Goal: Connect with others: Connect with others

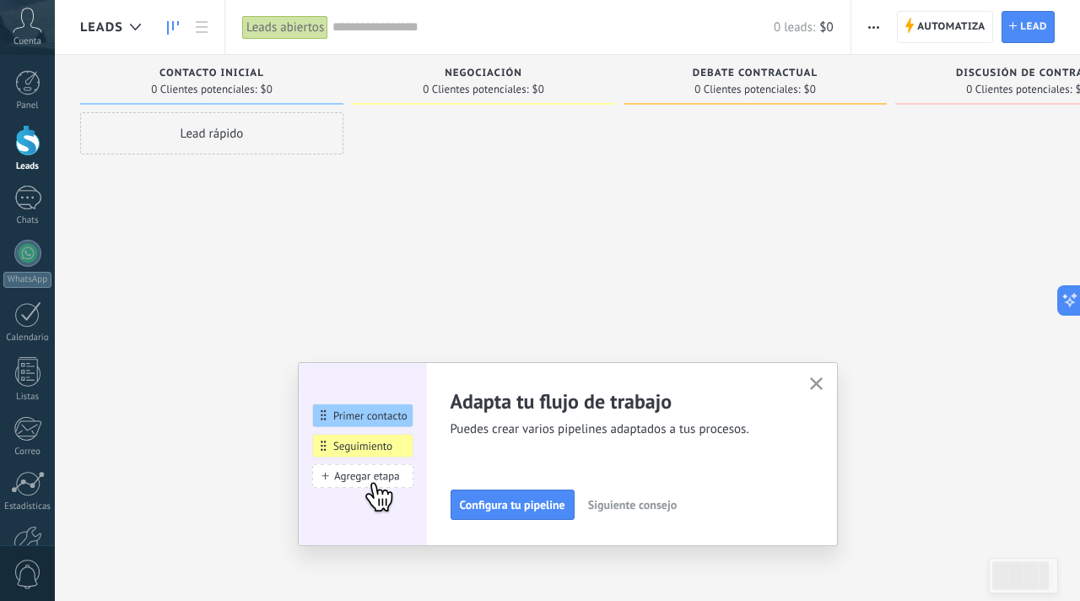
click at [815, 378] on icon "button" at bounding box center [816, 383] width 13 height 13
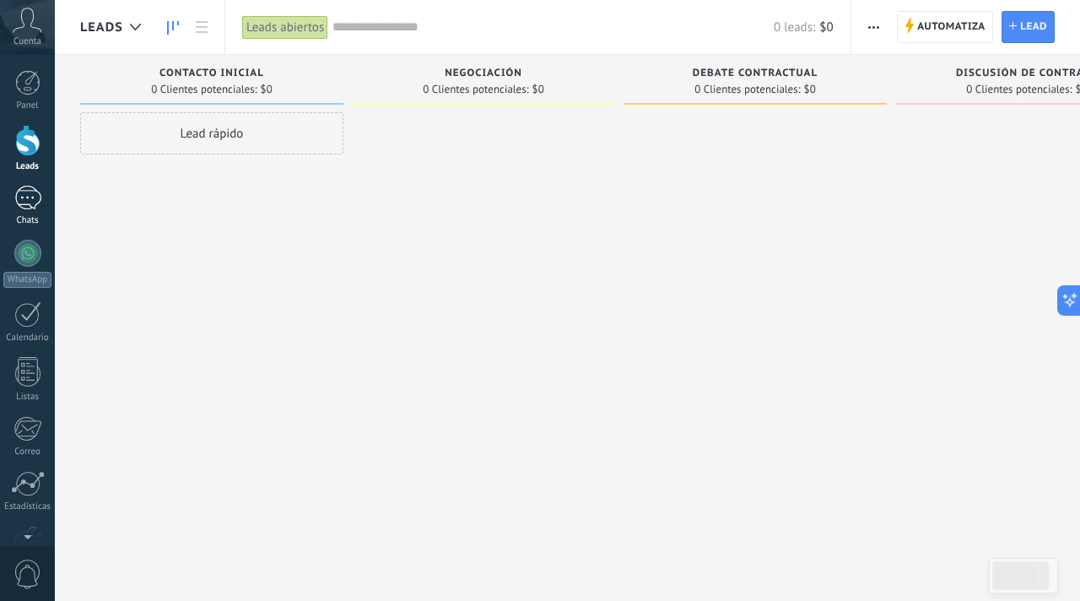
click at [30, 205] on div at bounding box center [27, 198] width 27 height 24
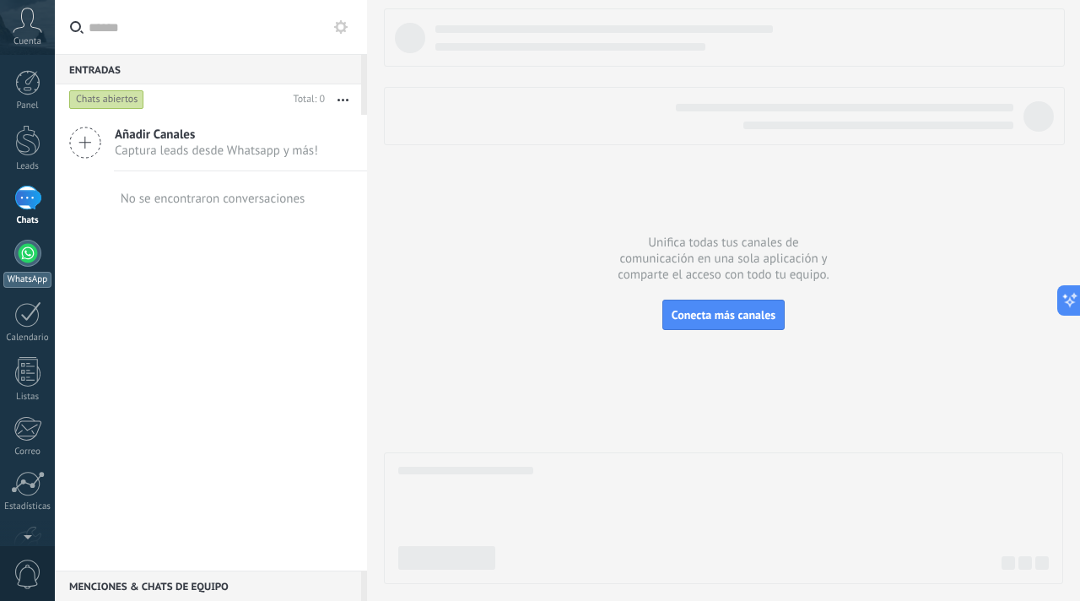
click at [34, 252] on div at bounding box center [27, 253] width 27 height 27
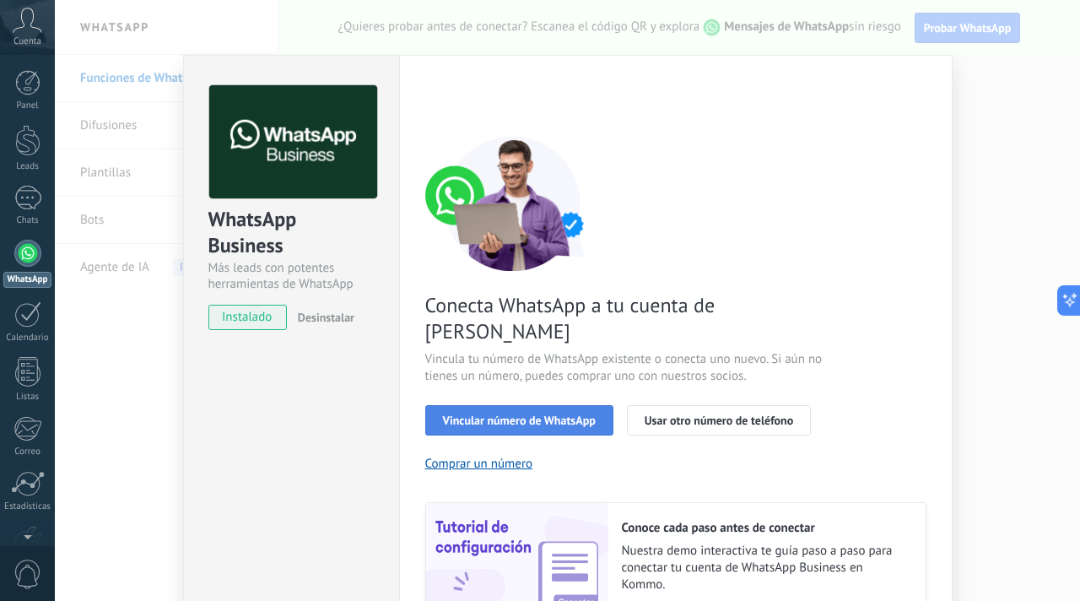
click at [504, 414] on span "Vincular número de WhatsApp" at bounding box center [519, 420] width 153 height 12
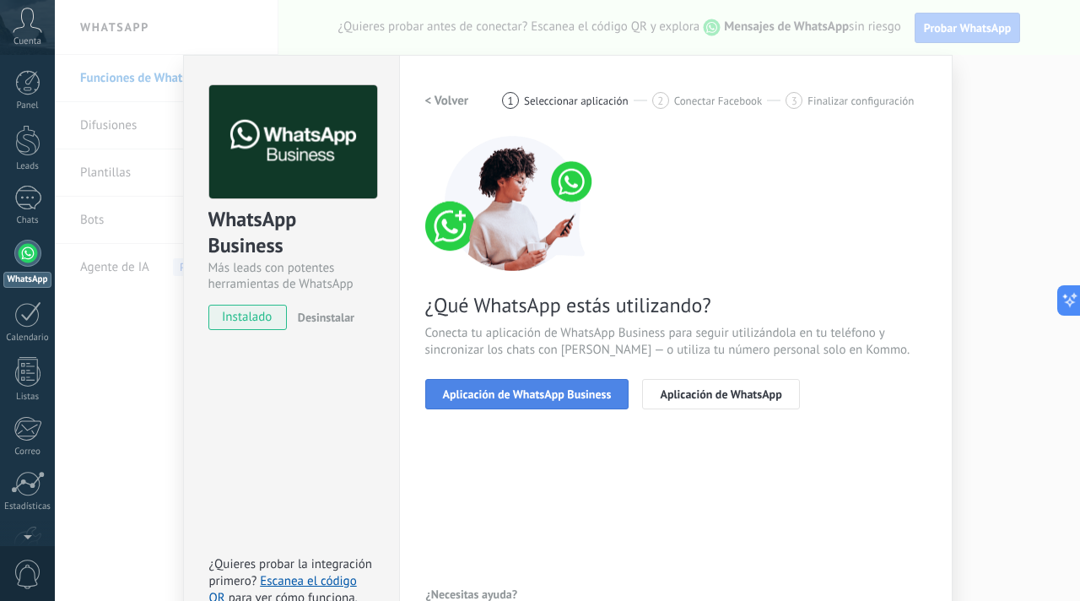
click at [585, 402] on button "Aplicación de WhatsApp Business" at bounding box center [527, 394] width 204 height 30
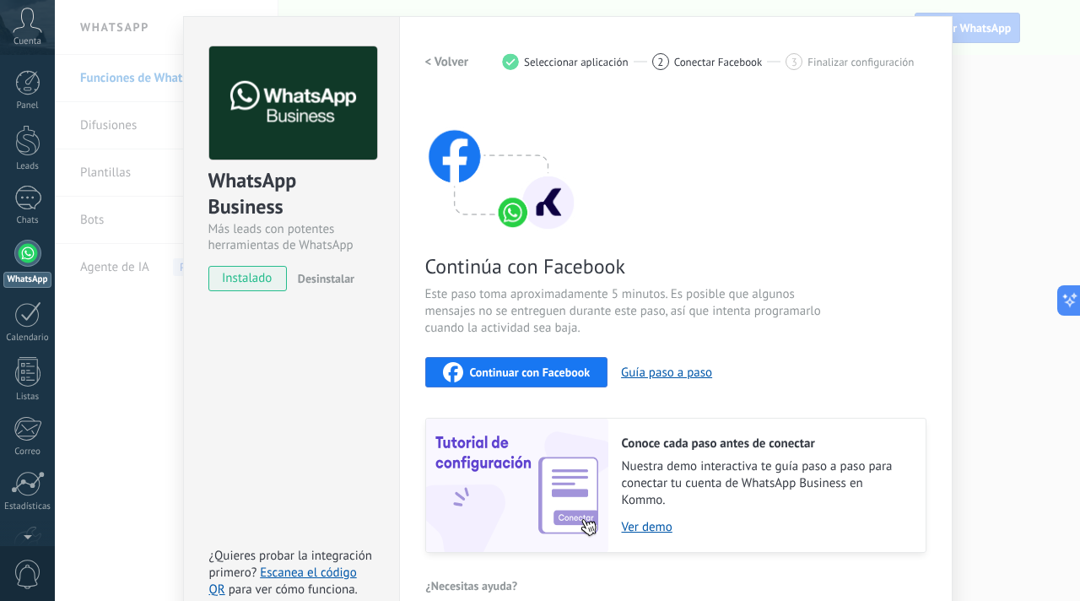
scroll to position [47, 0]
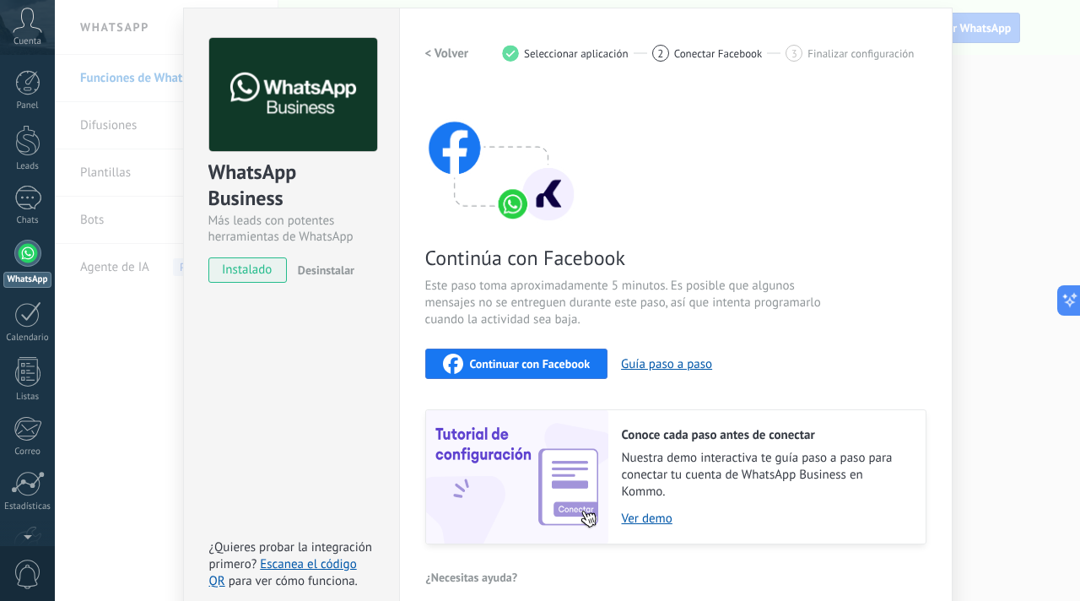
click at [551, 368] on span "Continuar con Facebook" at bounding box center [530, 364] width 121 height 12
